Goal: Find specific page/section: Find specific page/section

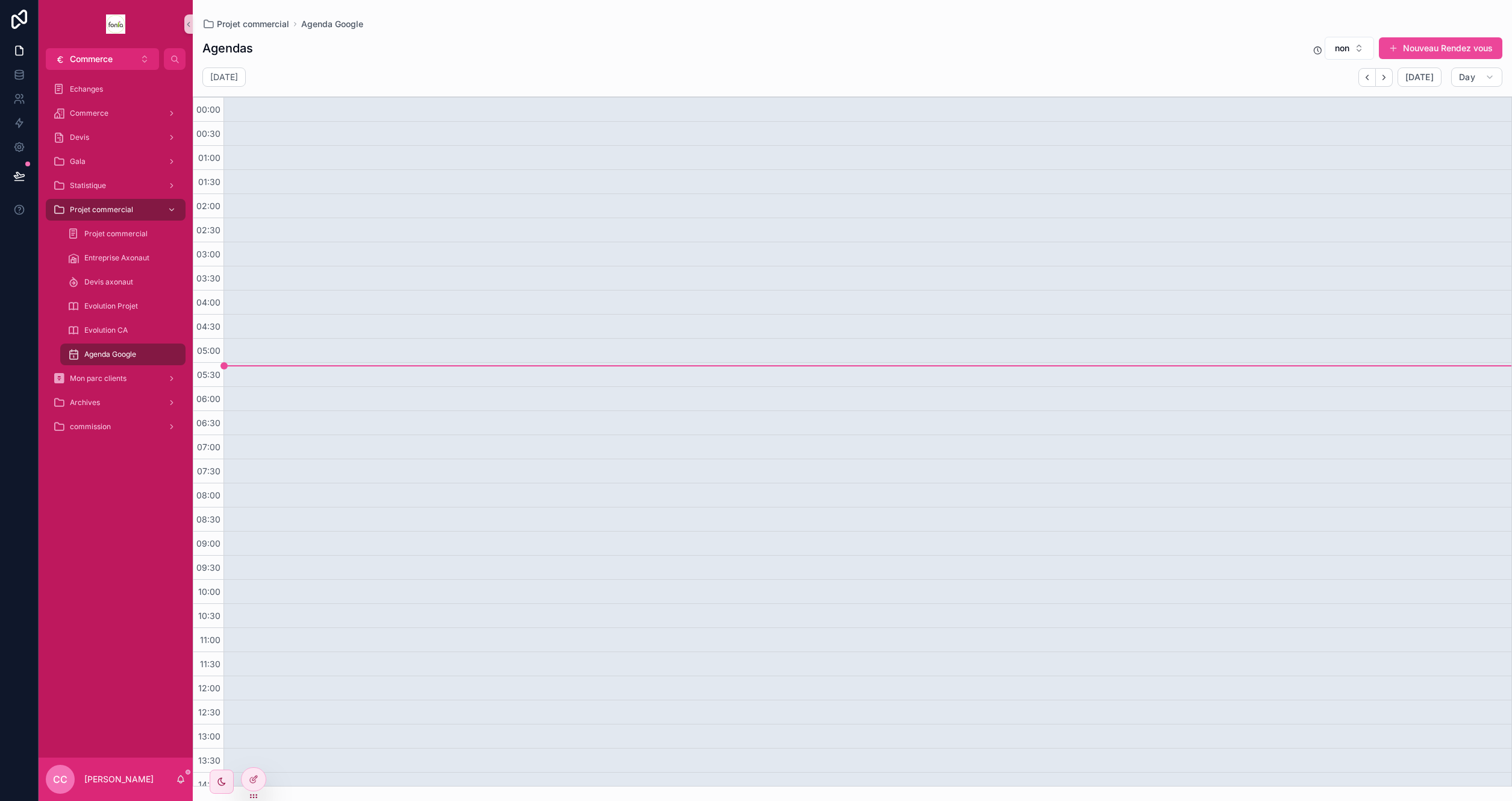
scroll to position [469, 0]
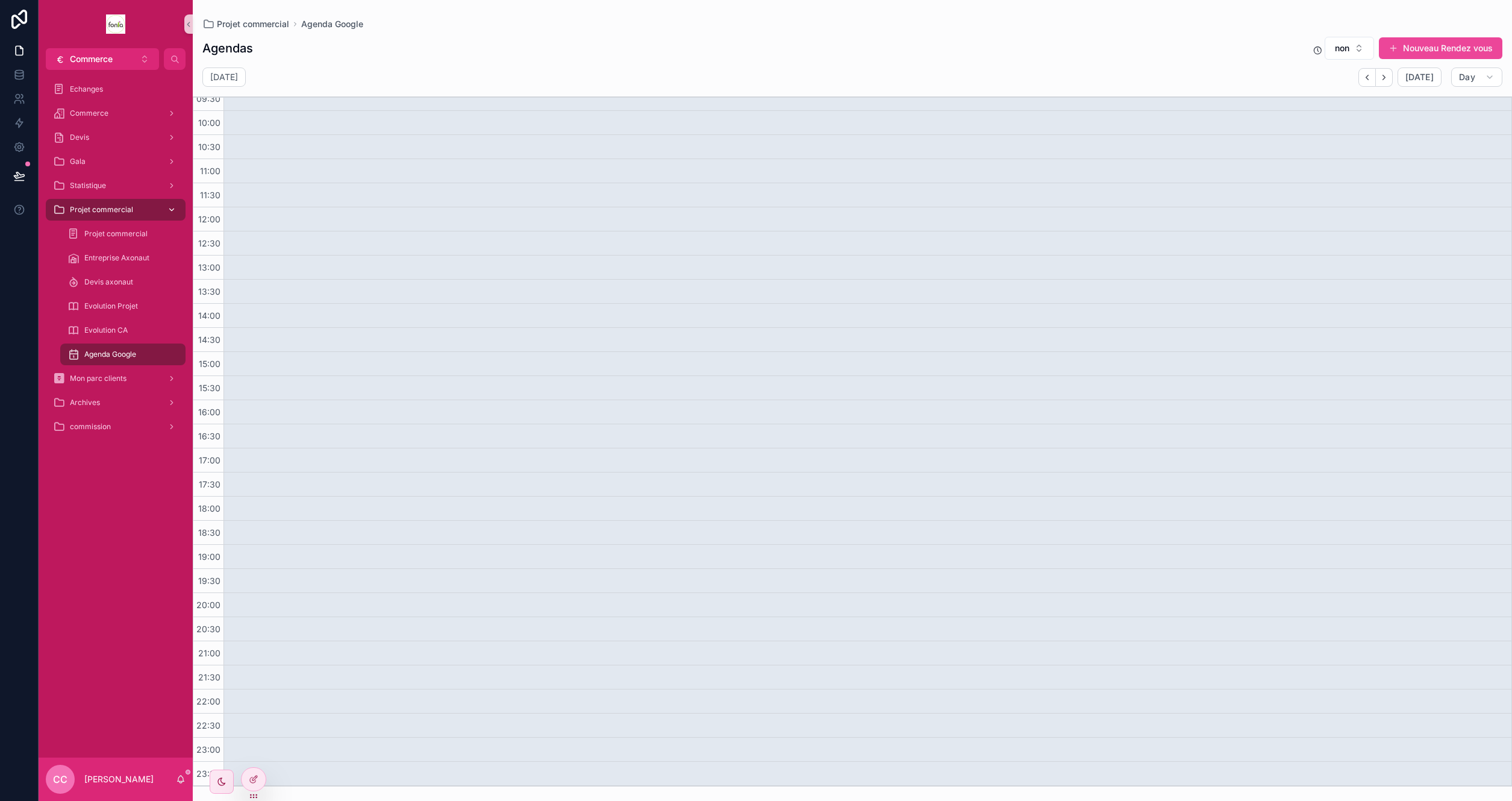
click at [88, 214] on span "Projet commercial" at bounding box center [101, 210] width 63 height 10
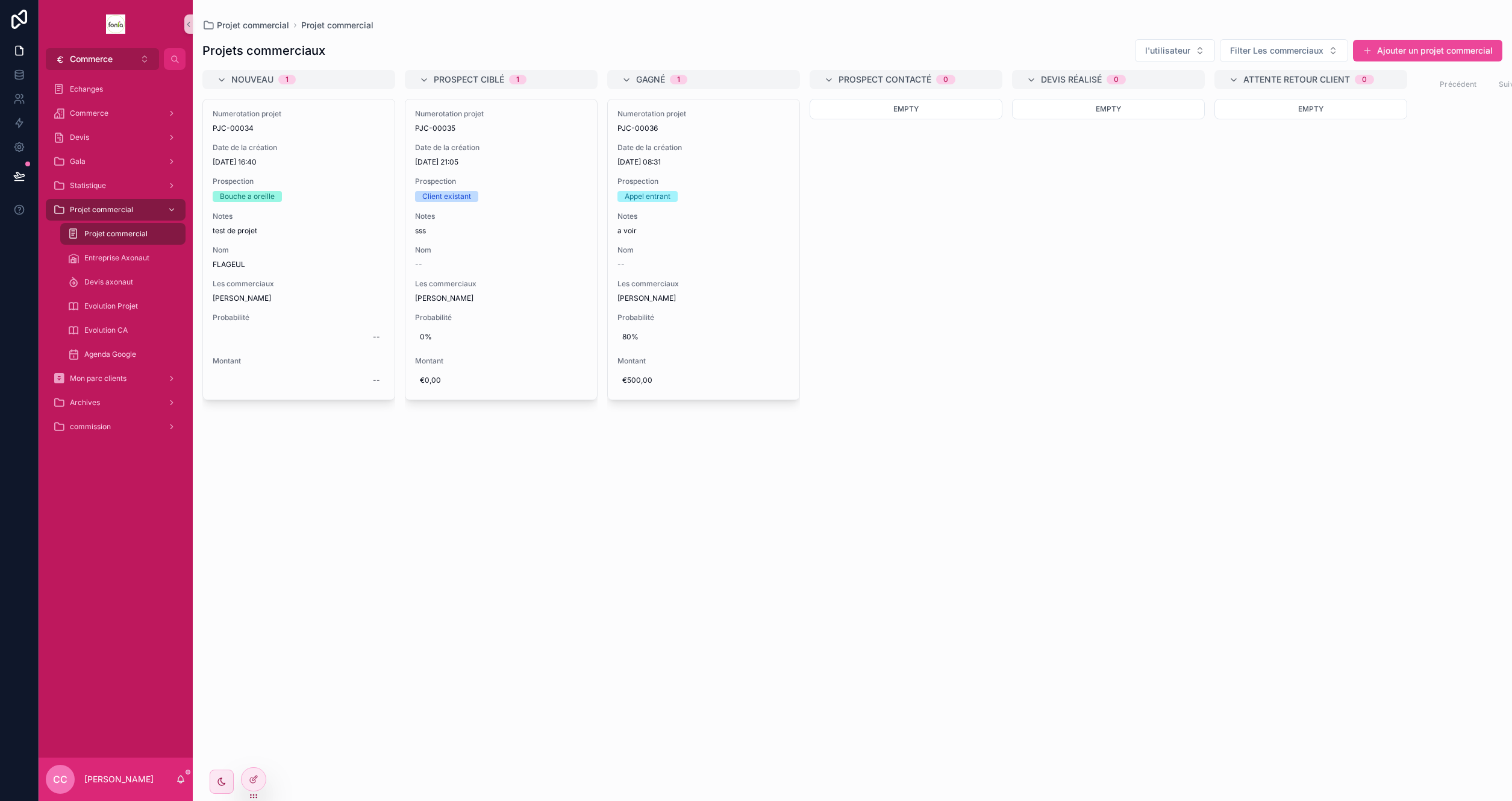
click at [81, 58] on span "Commerce" at bounding box center [90, 59] width 43 height 12
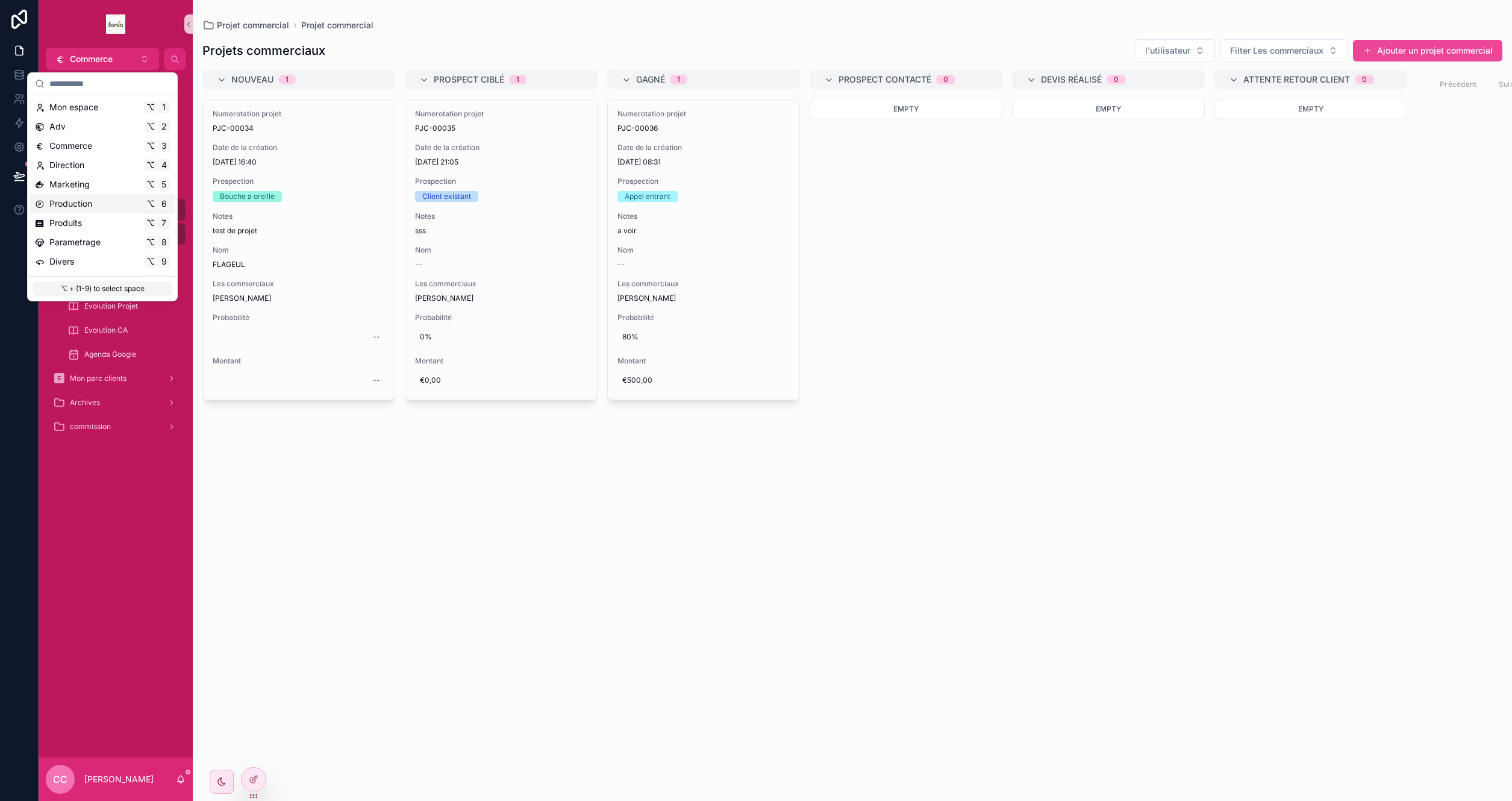
click at [80, 203] on span "Production" at bounding box center [70, 204] width 43 height 12
